Goal: Check status: Check status

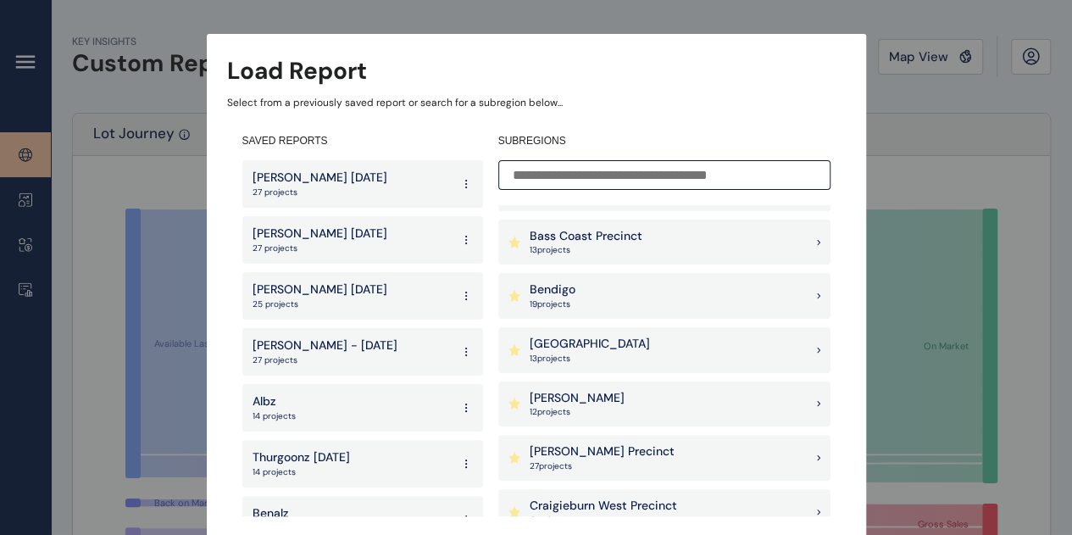
scroll to position [254, 0]
click at [626, 457] on div "[PERSON_NAME] Precinct 27 project s" at bounding box center [664, 459] width 332 height 46
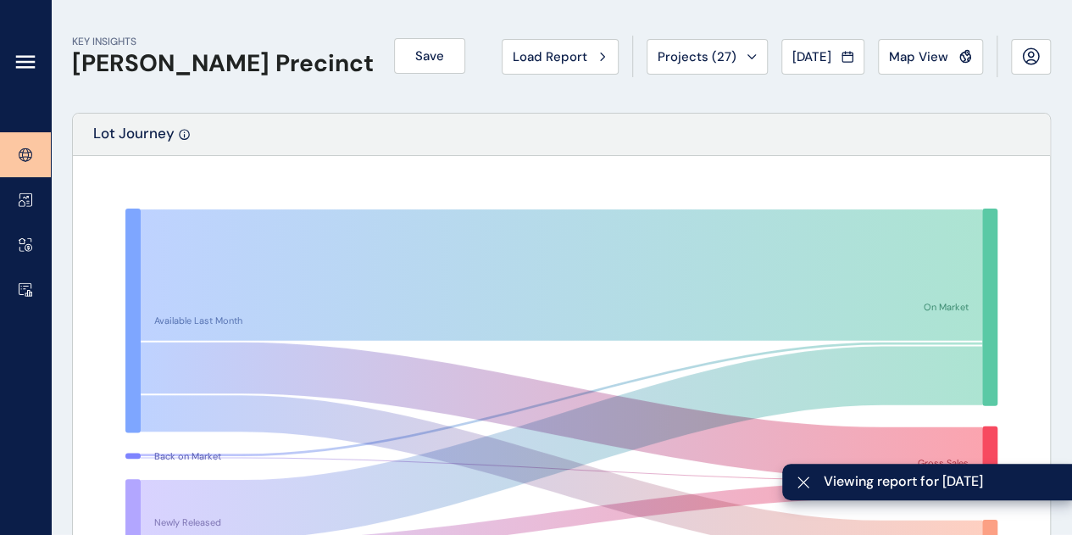
click at [30, 288] on icon at bounding box center [26, 289] width 14 height 14
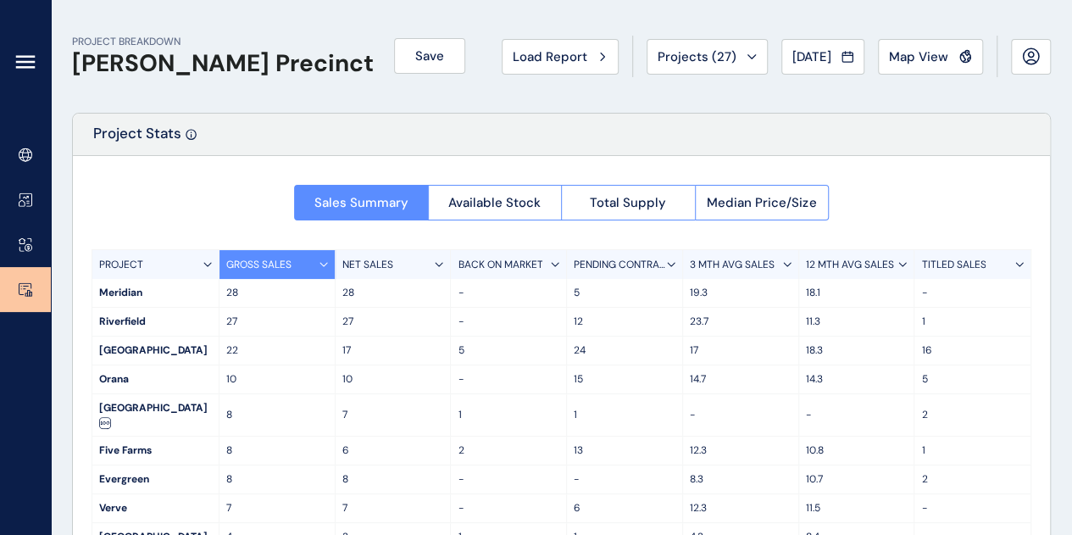
click at [508, 203] on span "Available Stock" at bounding box center [494, 202] width 92 height 17
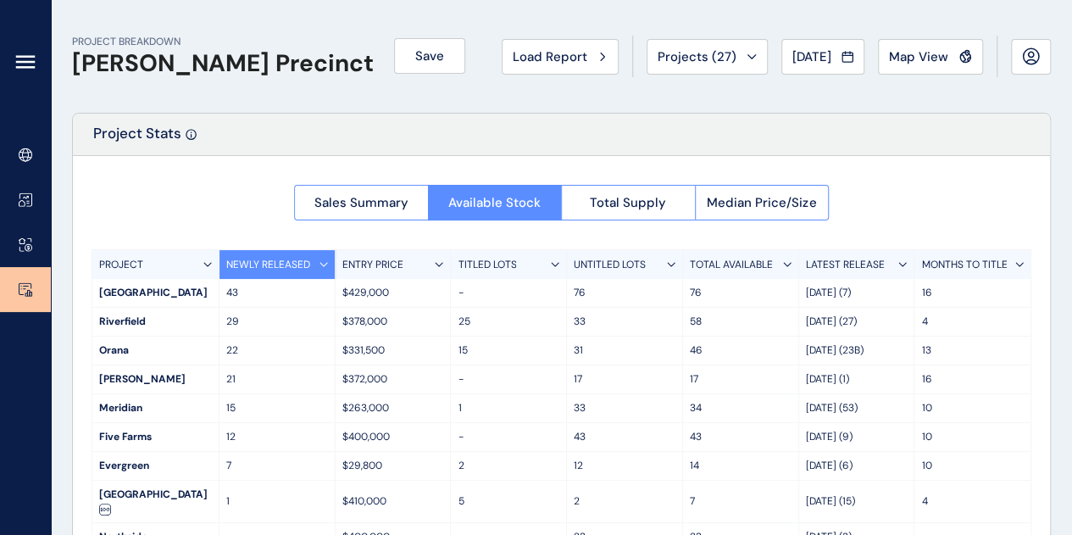
click at [721, 47] on button "Projects ( 27 )" at bounding box center [707, 57] width 121 height 36
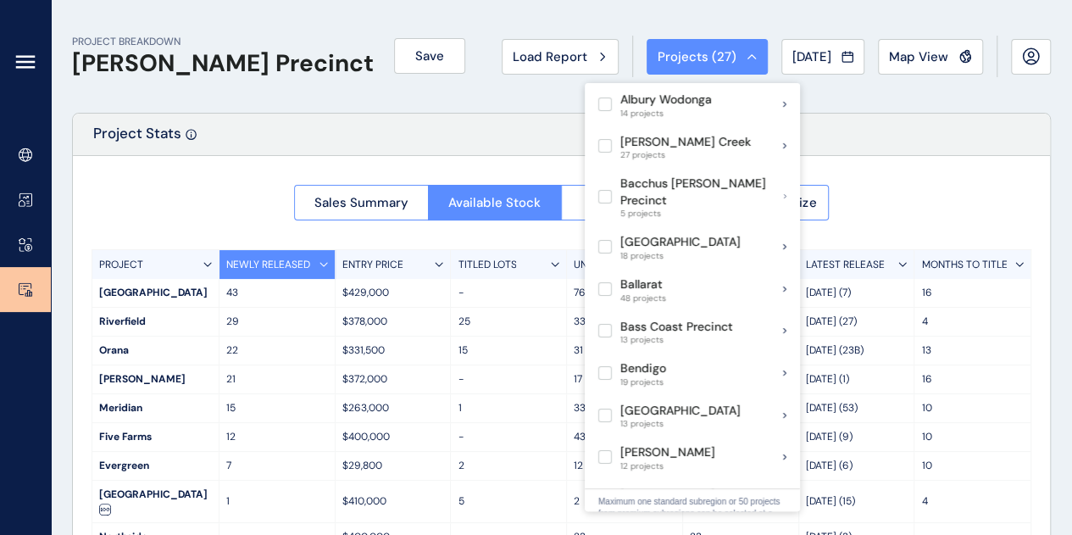
click at [812, 47] on button "[DATE]" at bounding box center [823, 57] width 83 height 36
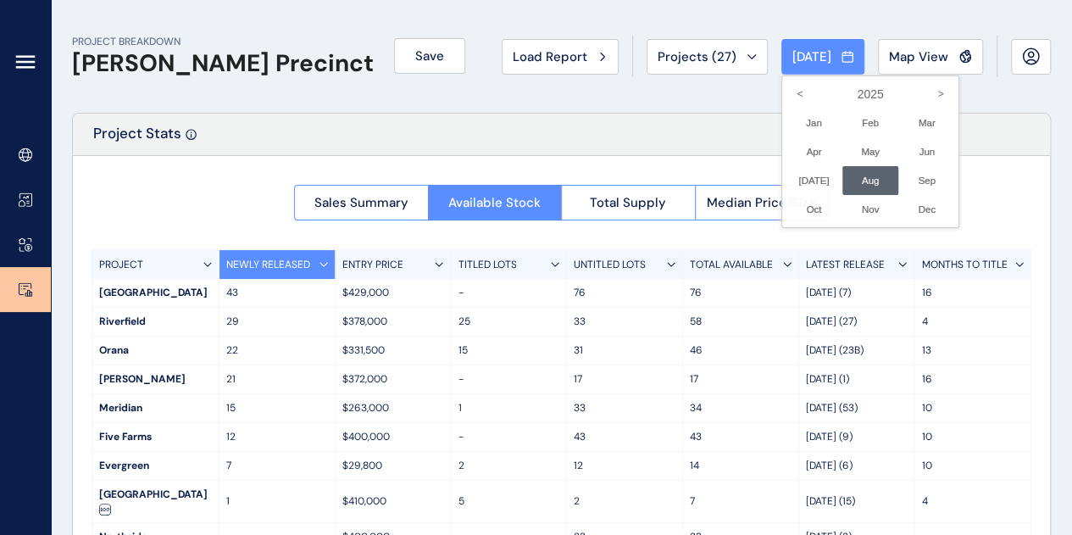
click at [804, 179] on li "[DATE] No report is available for this period. New months are usually published…" at bounding box center [814, 180] width 57 height 29
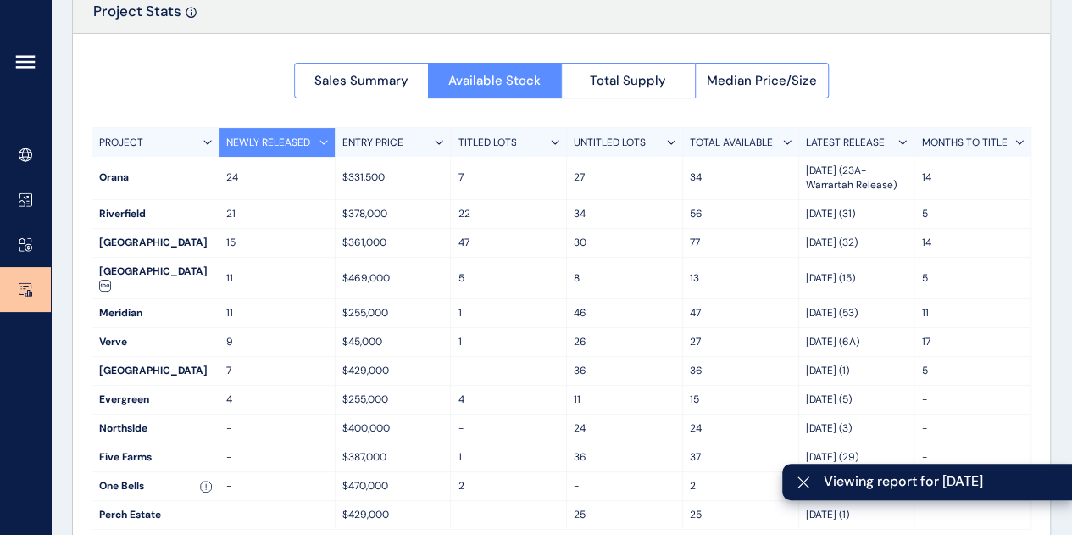
scroll to position [142, 0]
